Goal: Transaction & Acquisition: Purchase product/service

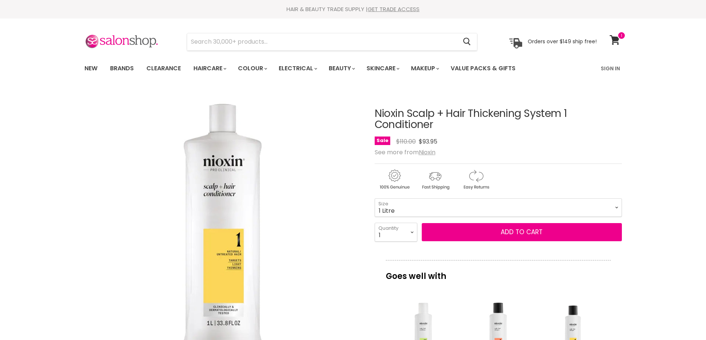
select select "1 Litre"
click at [105, 11] on div "HAIR & BEAUTY TRADE SUPPLY | GET TRADE ACCESS" at bounding box center [353, 9] width 556 height 7
click at [101, 30] on section "Menu Cancel" at bounding box center [353, 38] width 556 height 39
click at [137, 17] on div "HAIR & BEAUTY TRADE SUPPLY | GET TRADE ACCESS HAIR & BEAUTY TRADE SUPPLY | GET …" at bounding box center [353, 9] width 706 height 19
click at [259, 43] on input "Search" at bounding box center [322, 41] width 270 height 17
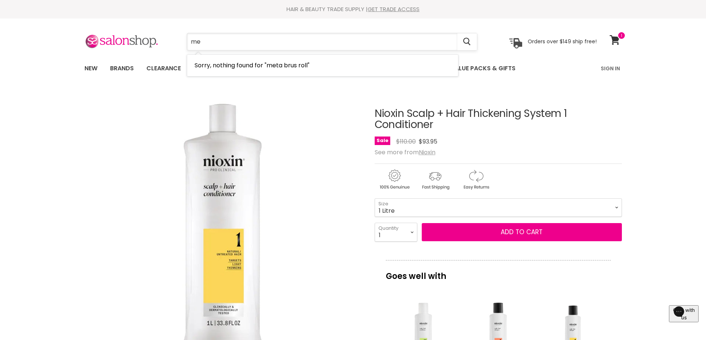
type input "m"
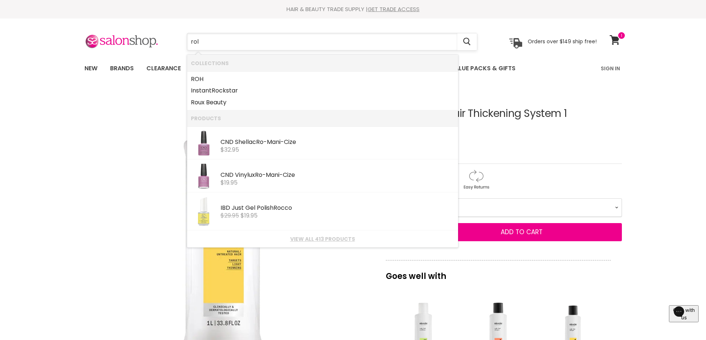
type input "roll"
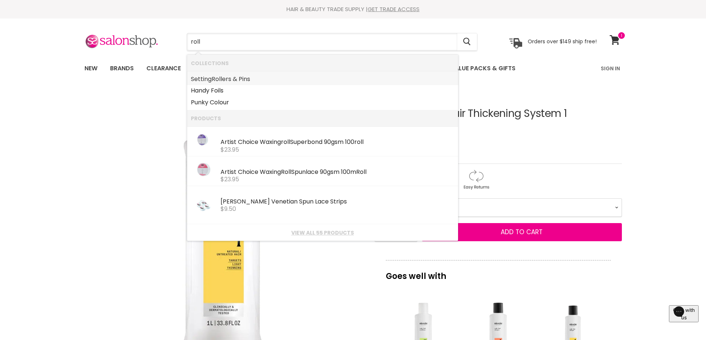
click at [233, 80] on link "Setting Roll ers & Pins" at bounding box center [322, 79] width 263 height 12
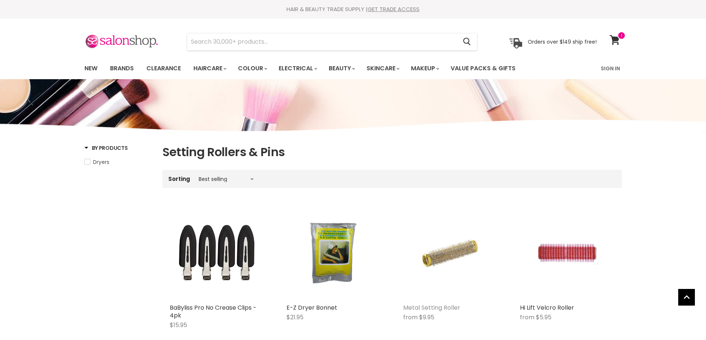
click at [432, 304] on link "Metal Setting Roller" at bounding box center [431, 308] width 57 height 9
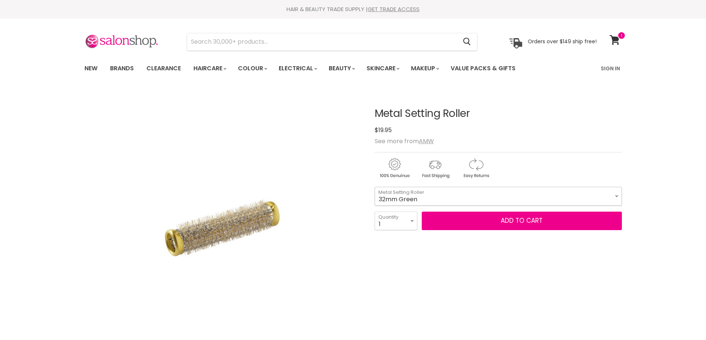
click at [618, 193] on select "32mm Green 36mm Red 24mm Brown 21mm Blue 15mm Green 13mm Gold 28mm Black 18mm R…" at bounding box center [498, 196] width 247 height 19
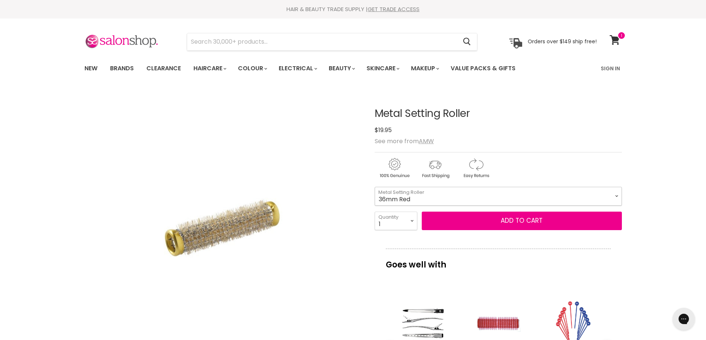
click at [375, 187] on select "32mm Green 36mm Red 24mm Brown 21mm Blue 15mm Green 13mm Gold 28mm Black 18mm R…" at bounding box center [498, 196] width 247 height 19
select select "36mm Red"
click at [612, 197] on select "32mm Green 36mm Red 24mm Brown 21mm Blue 15mm Green 13mm Gold 28mm Black 18mm R…" at bounding box center [498, 196] width 247 height 19
click at [375, 187] on select "32mm Green 36mm Red 24mm Brown 21mm Blue 15mm Green 13mm Gold 28mm Black 18mm R…" at bounding box center [498, 196] width 247 height 19
